Goal: Task Accomplishment & Management: Use online tool/utility

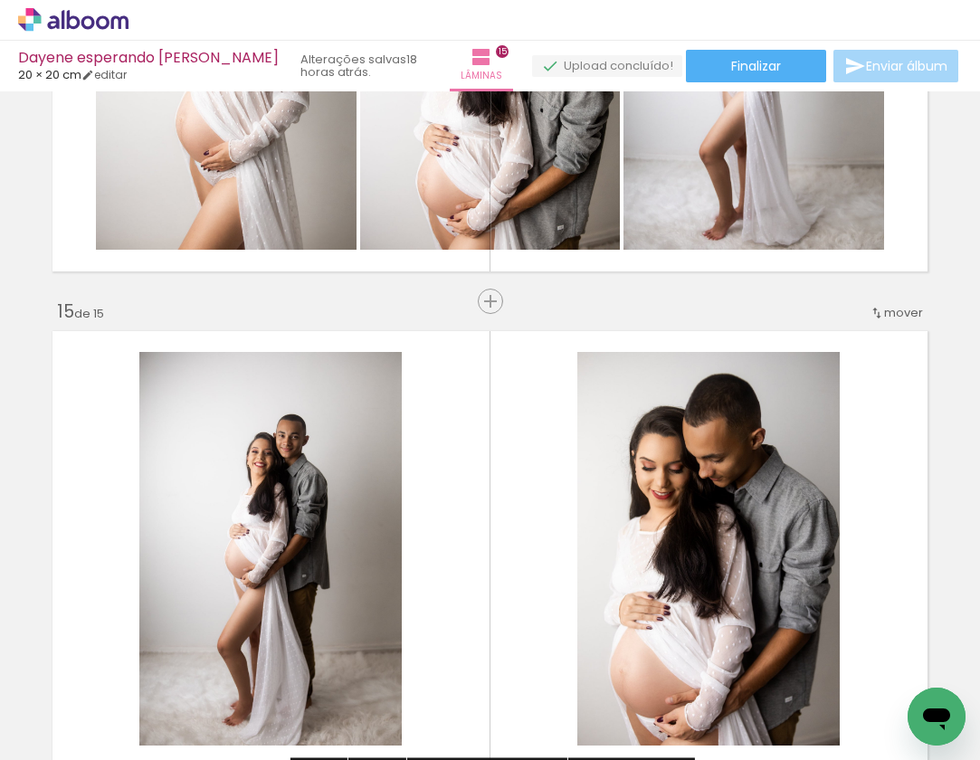
scroll to position [6758, 0]
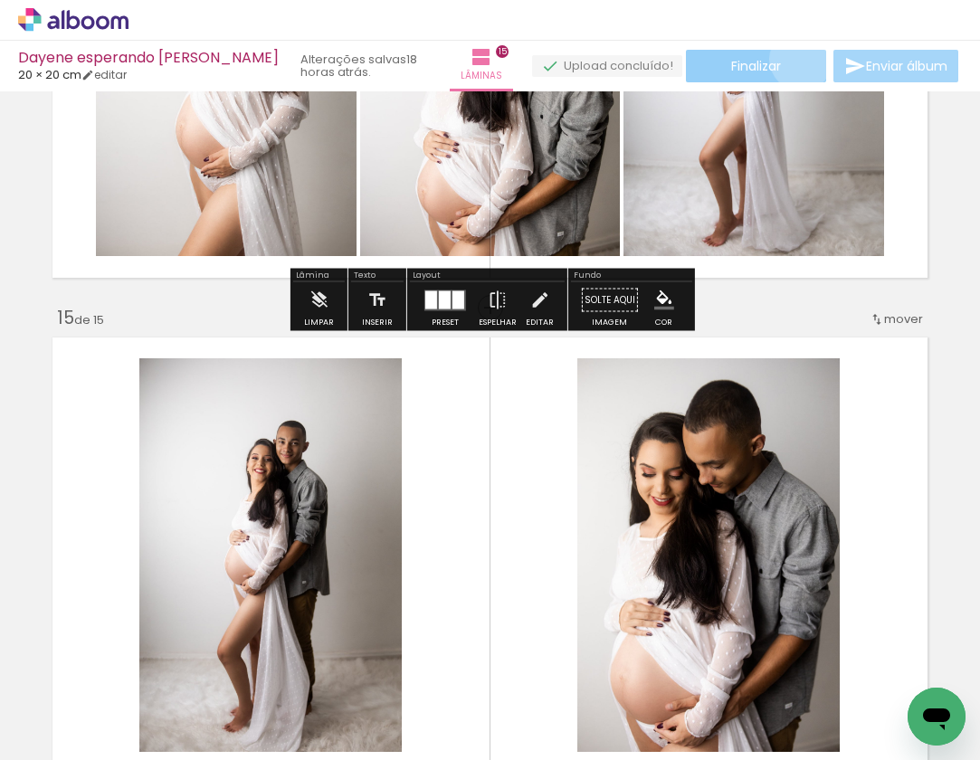
click at [795, 59] on paper-button "Finalizar" at bounding box center [756, 66] width 140 height 33
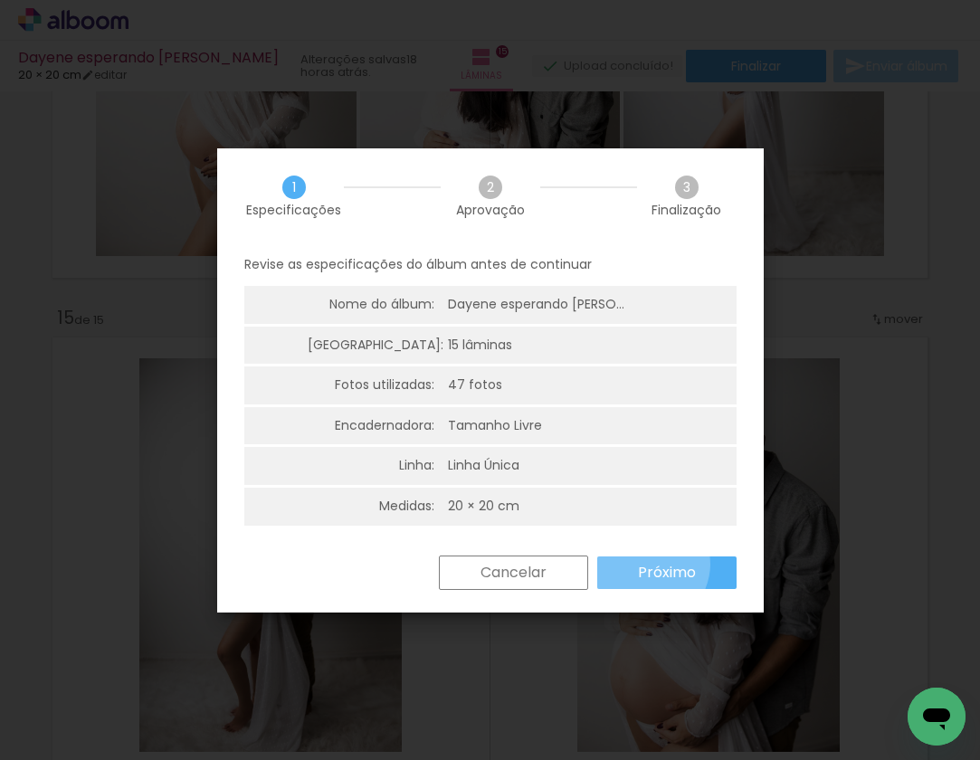
click at [0, 0] on slot "Próximo" at bounding box center [0, 0] width 0 height 0
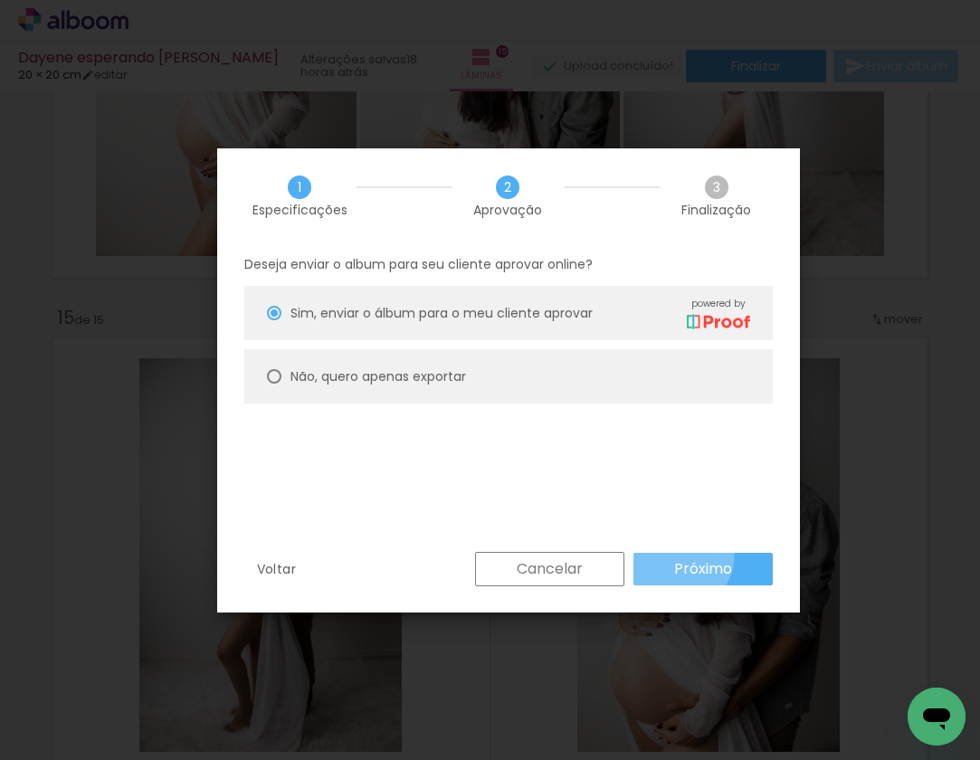
click at [680, 556] on paper-button "Próximo" at bounding box center [703, 569] width 139 height 33
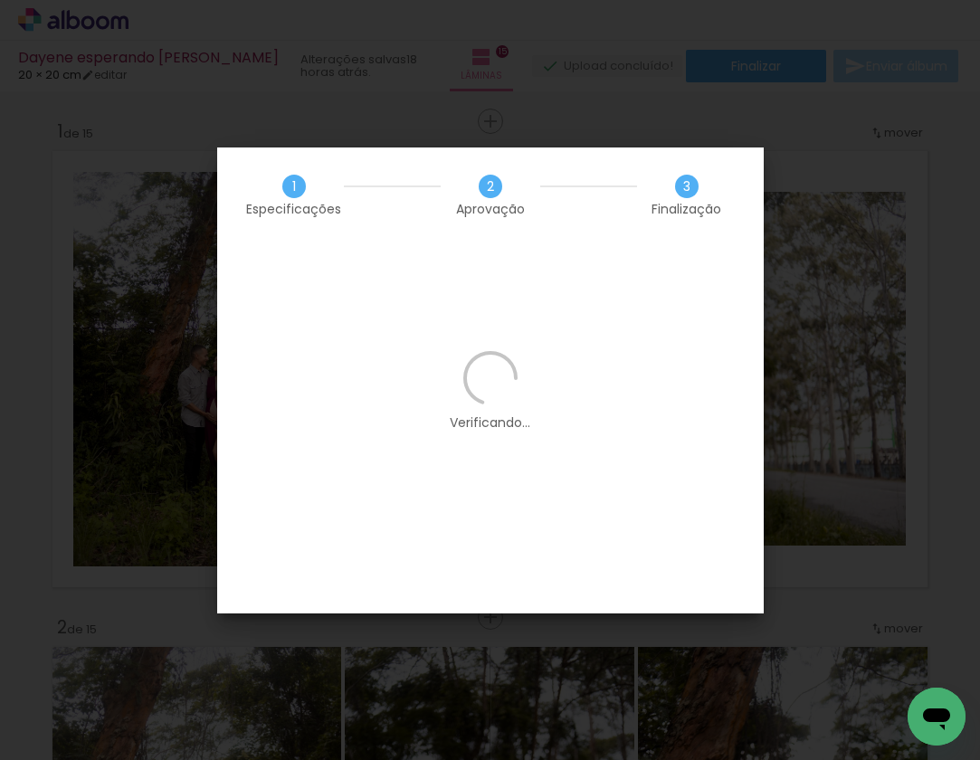
scroll to position [146, 0]
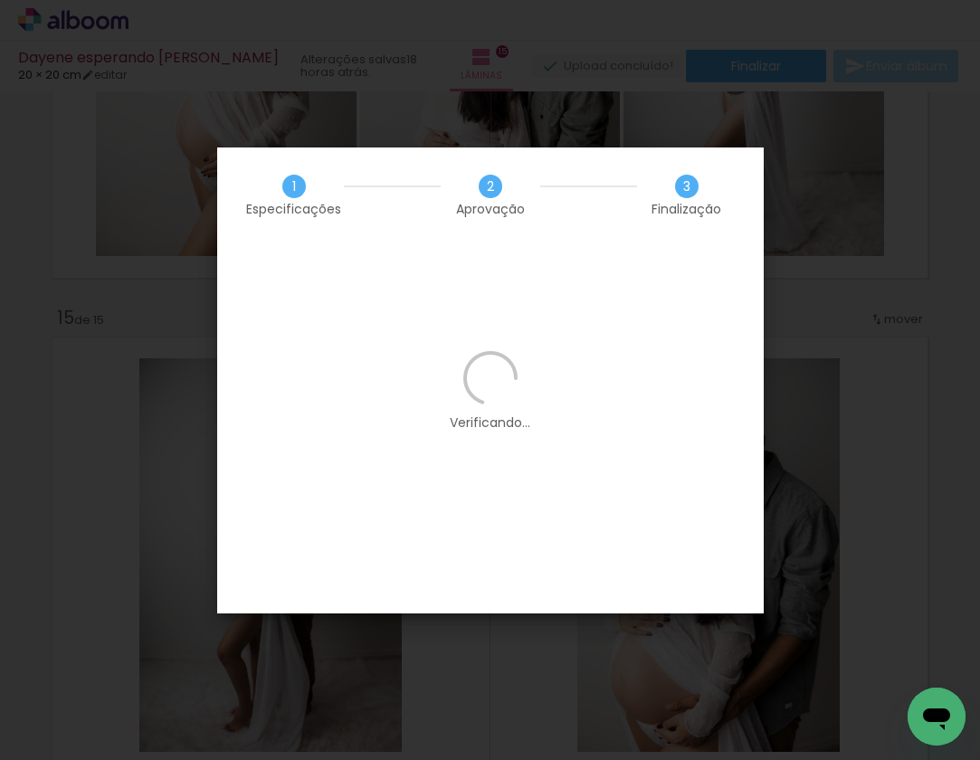
scroll to position [146, 0]
click at [809, 186] on iron-overlay-backdrop at bounding box center [490, 380] width 980 height 760
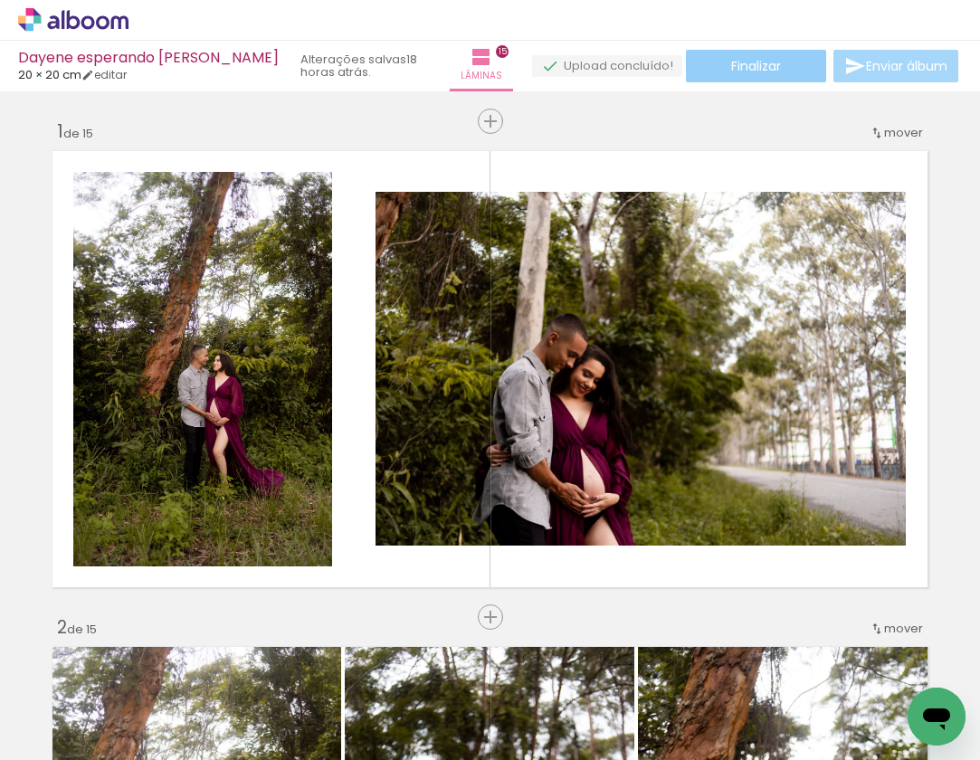
click at [779, 70] on paper-button "Finalizar" at bounding box center [756, 66] width 140 height 33
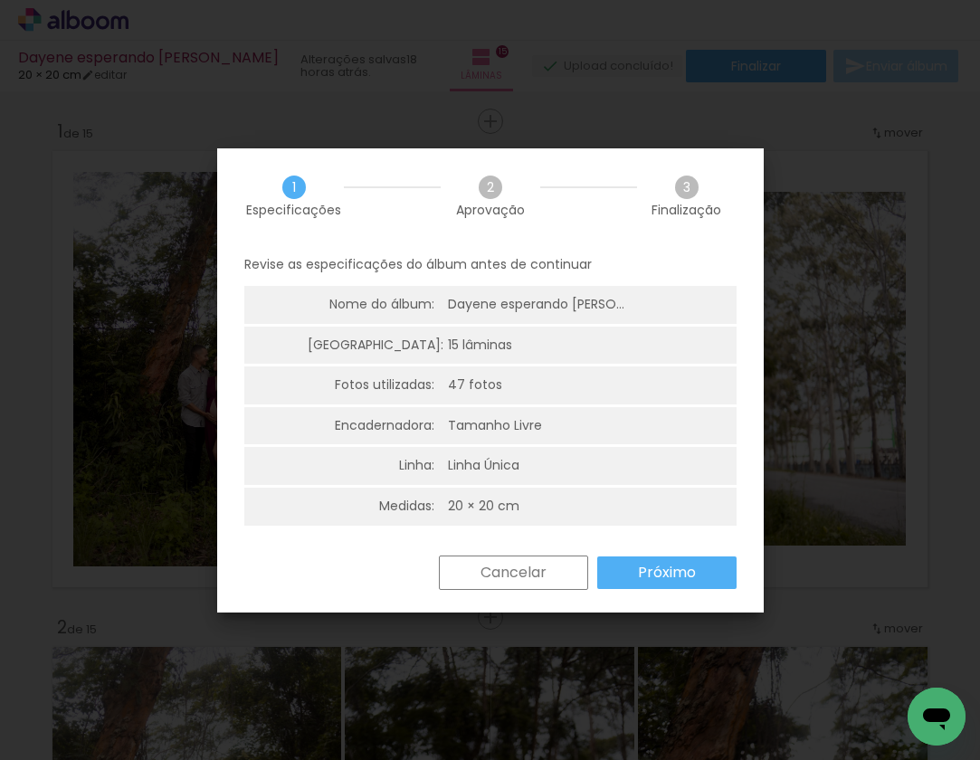
click at [0, 0] on slot "Próximo" at bounding box center [0, 0] width 0 height 0
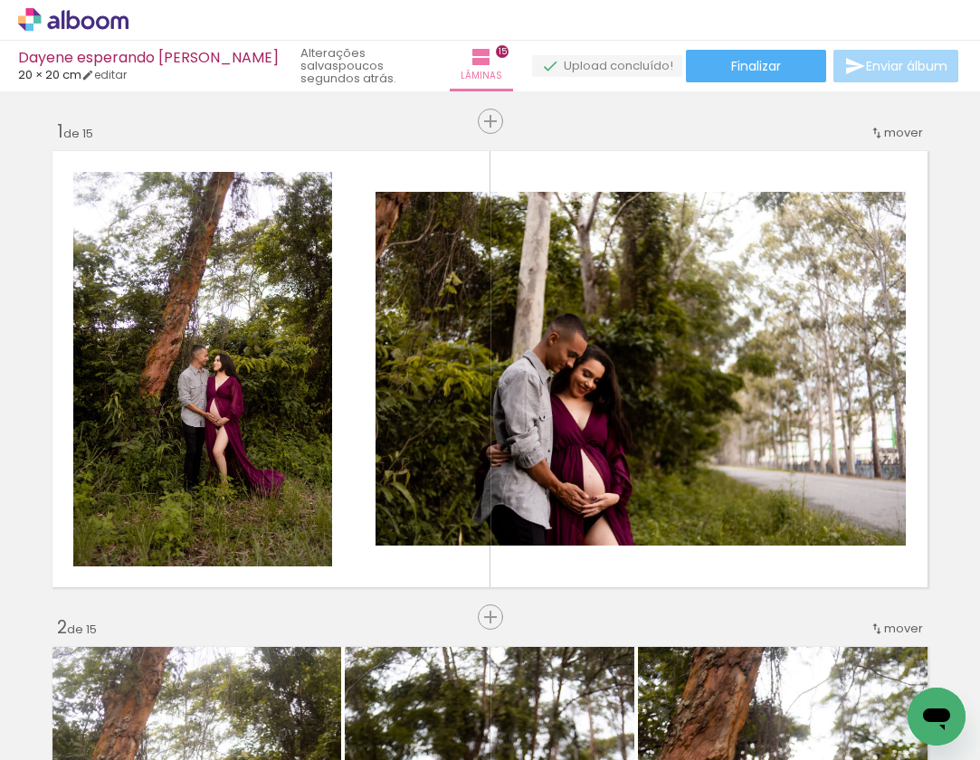
click at [713, 46] on div "Dayene esperando Isis 20 × 20 cm editar poucos segundos atrás. Lâminas 15 Final…" at bounding box center [490, 45] width 980 height 91
click at [709, 68] on paper-button "Finalizar" at bounding box center [756, 66] width 140 height 33
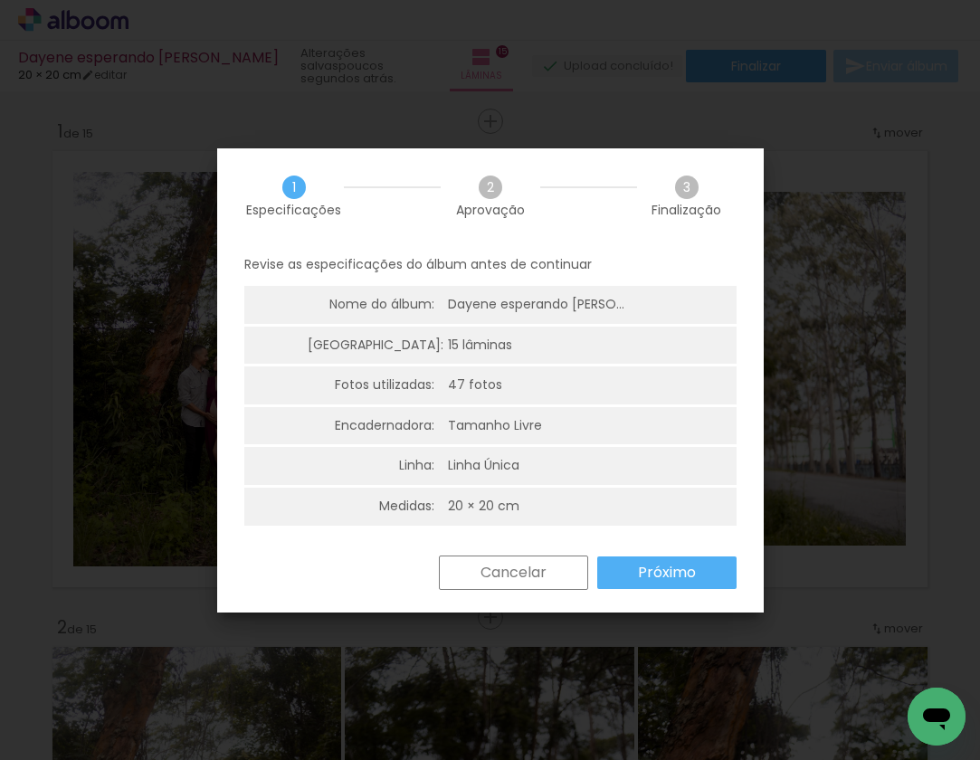
click at [0, 0] on slot "Próximo" at bounding box center [0, 0] width 0 height 0
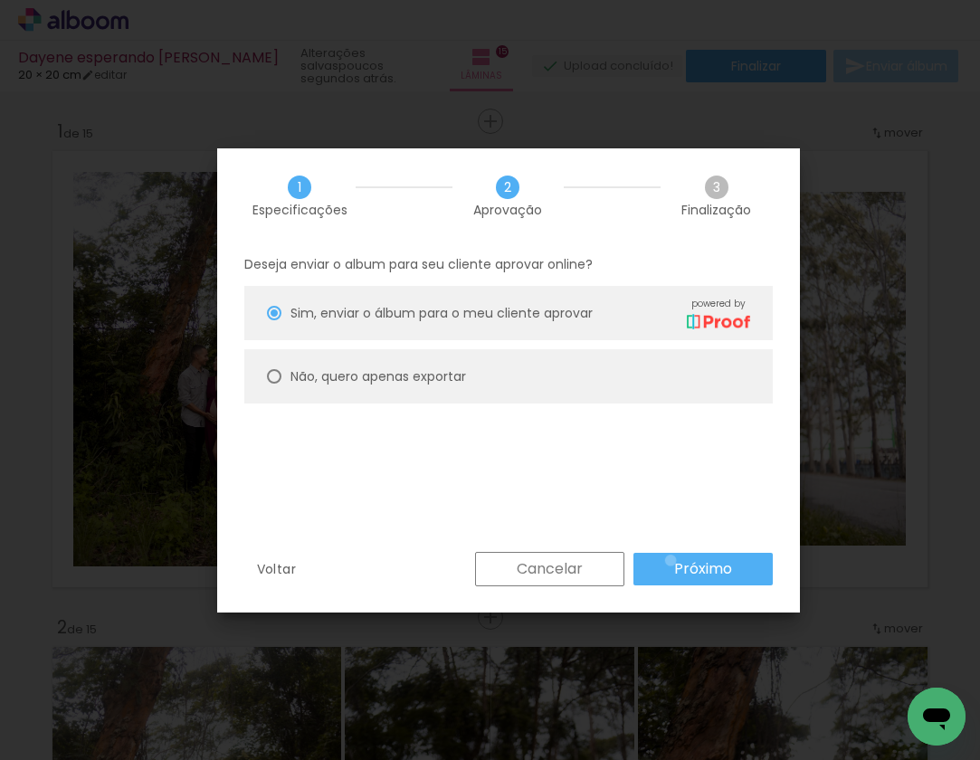
click at [671, 560] on paper-button "Próximo" at bounding box center [703, 569] width 139 height 33
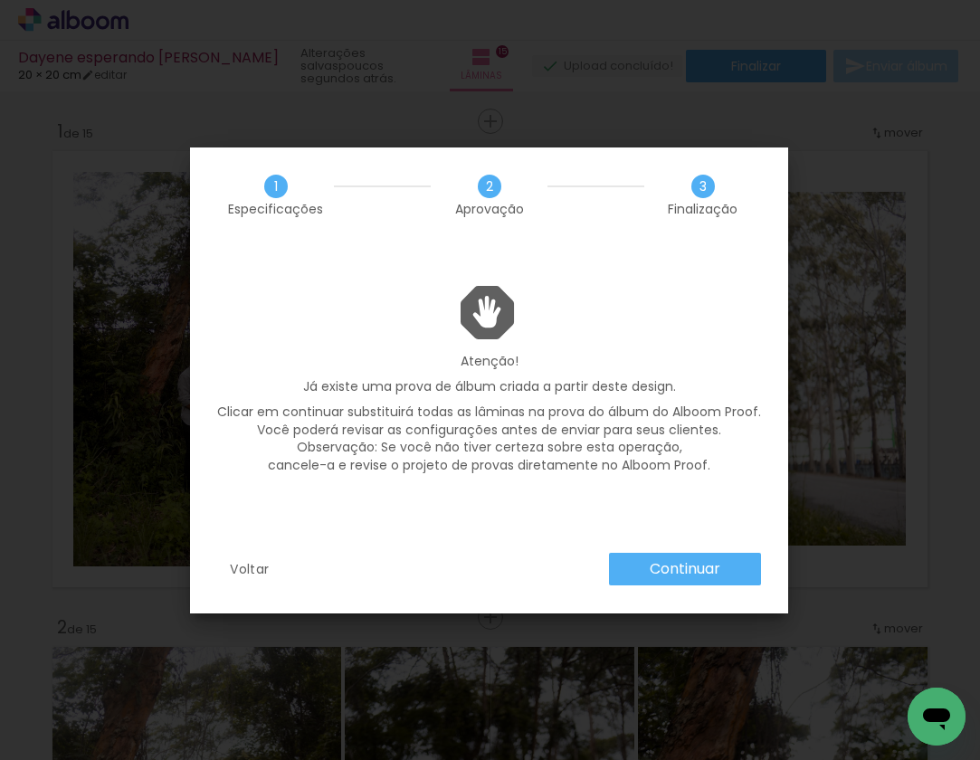
click at [0, 0] on slot "Continuar" at bounding box center [0, 0] width 0 height 0
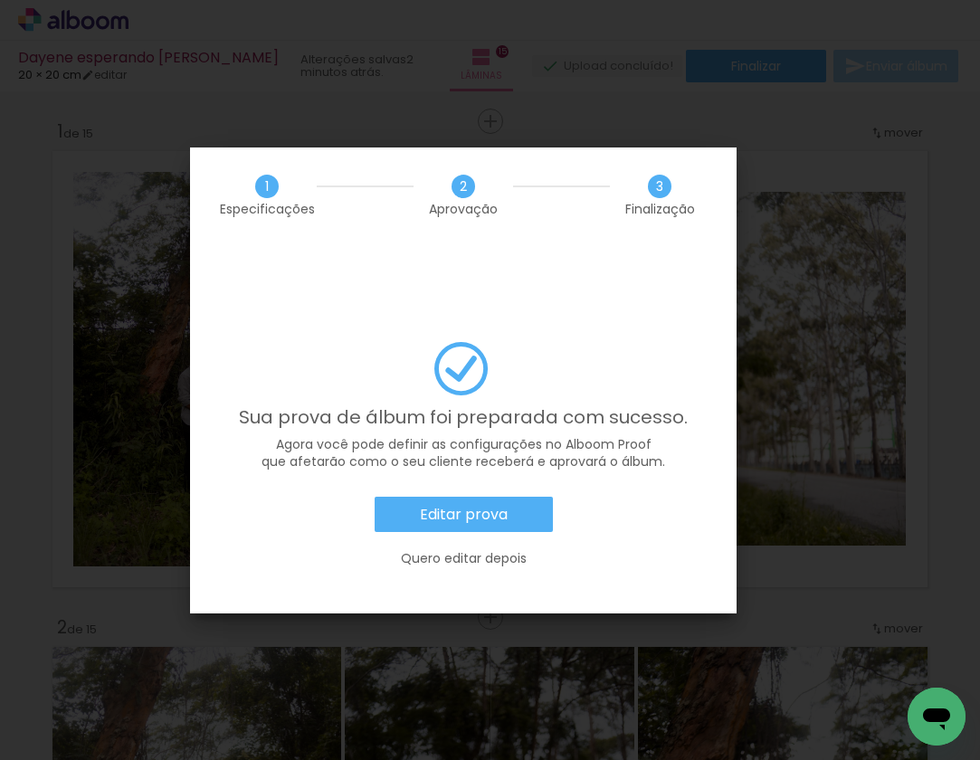
click at [524, 497] on paper-button "Editar prova" at bounding box center [464, 515] width 178 height 36
